Goal: Check status: Check status

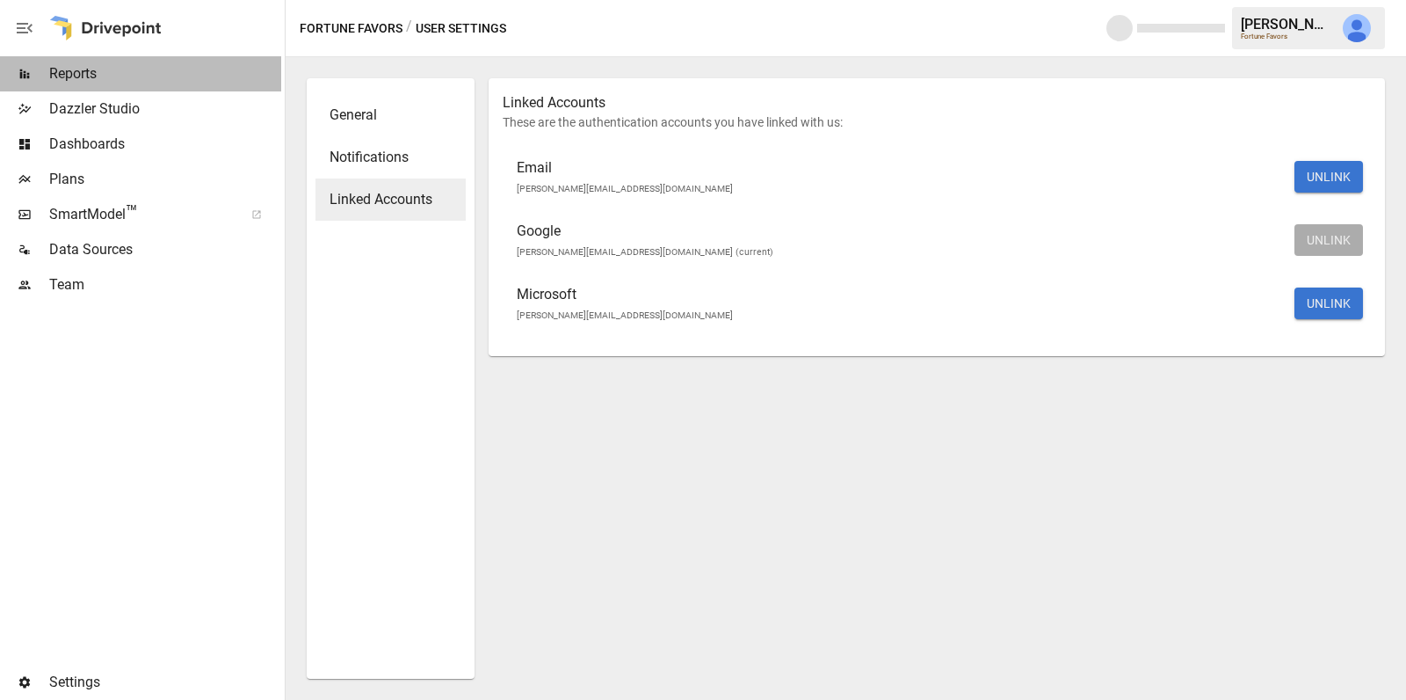
click at [127, 72] on span "Reports" at bounding box center [165, 73] width 232 height 21
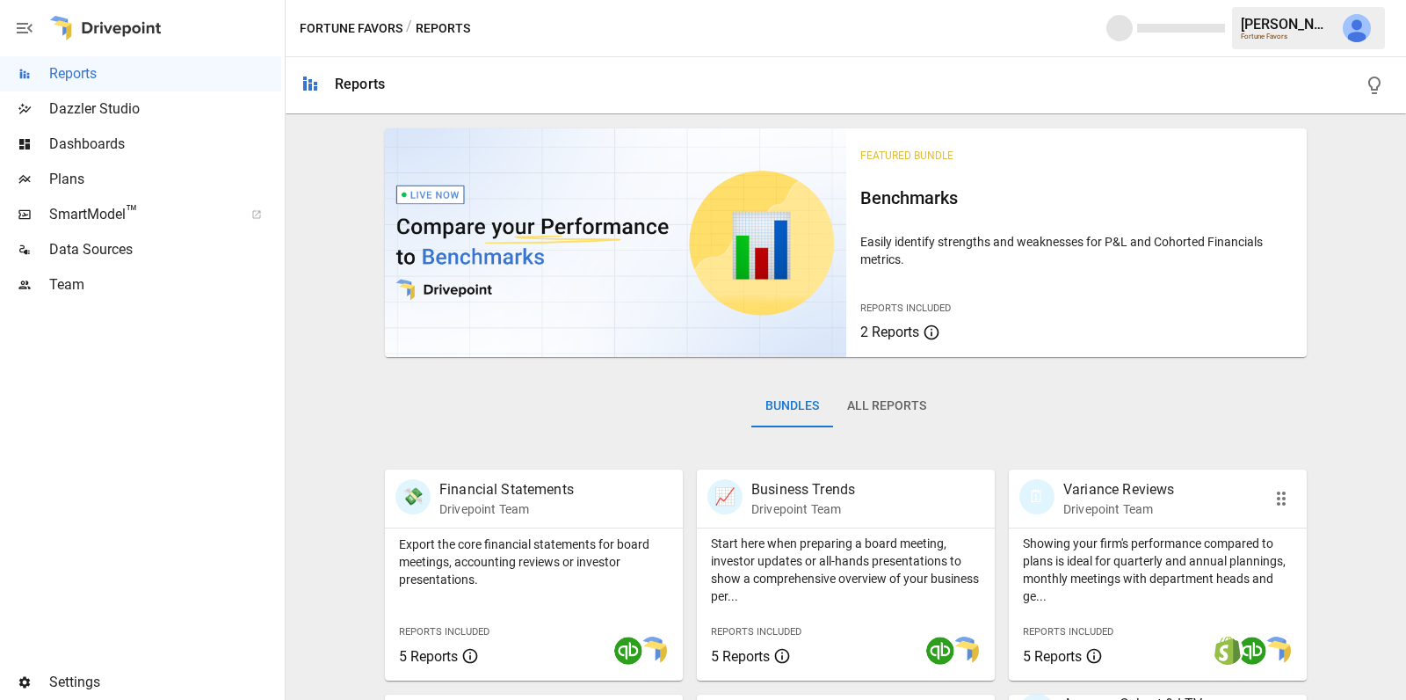
click at [1141, 541] on p "Showing your firm's performance compared to plans is ideal for quarterly and an…" at bounding box center [1158, 569] width 270 height 70
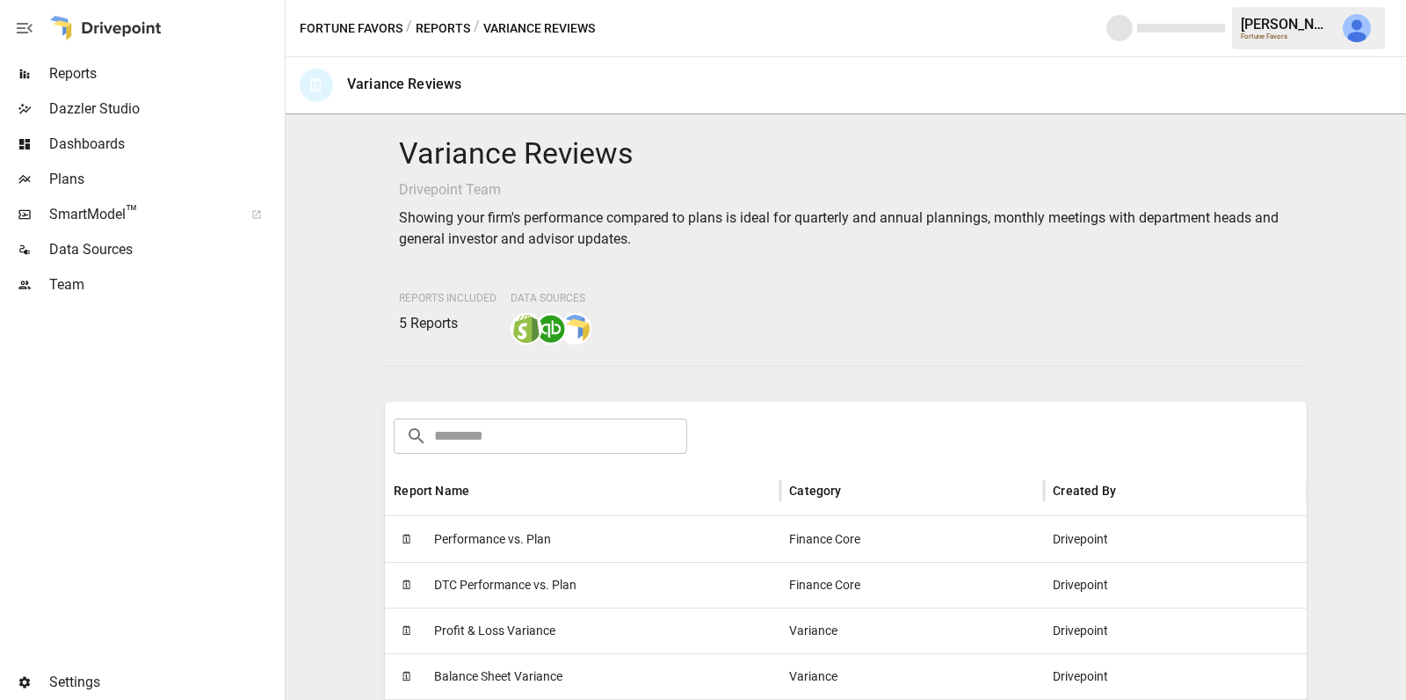
click at [736, 535] on div "🗓 Performance vs. Plan" at bounding box center [583, 539] width 396 height 46
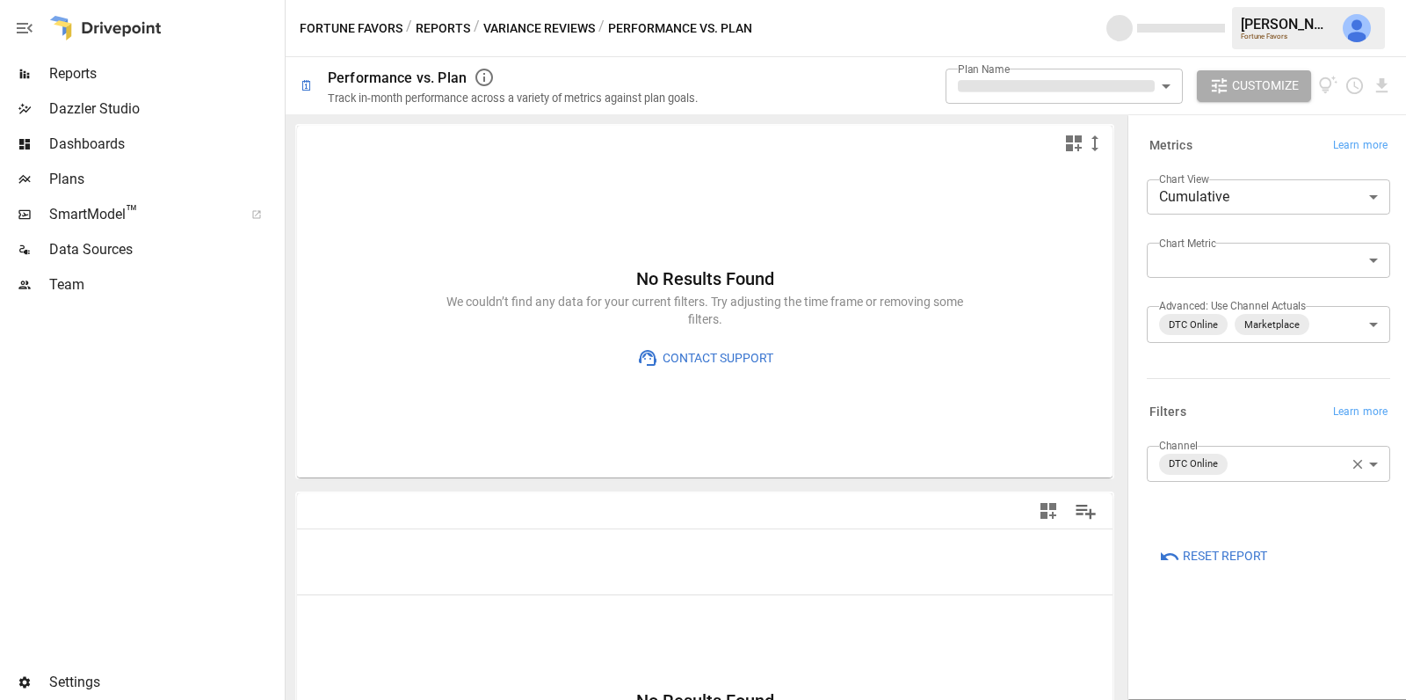
type input "**********"
